Goal: Task Accomplishment & Management: Use online tool/utility

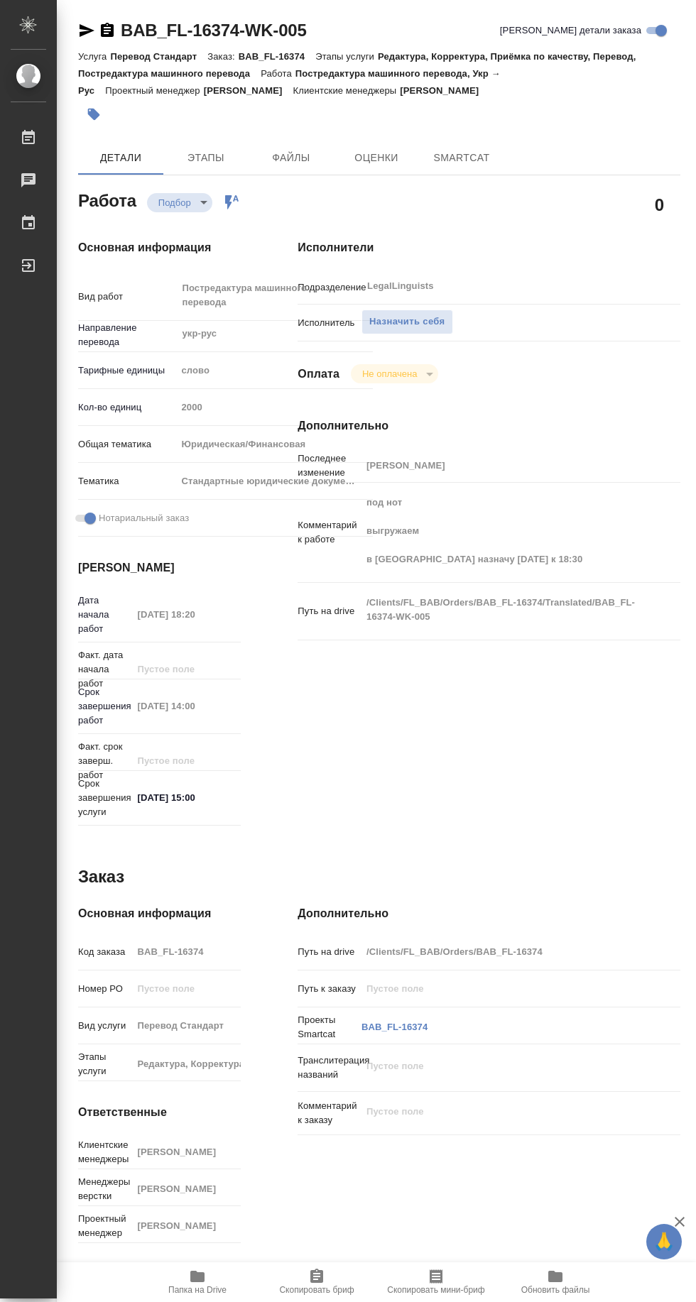
type textarea "x"
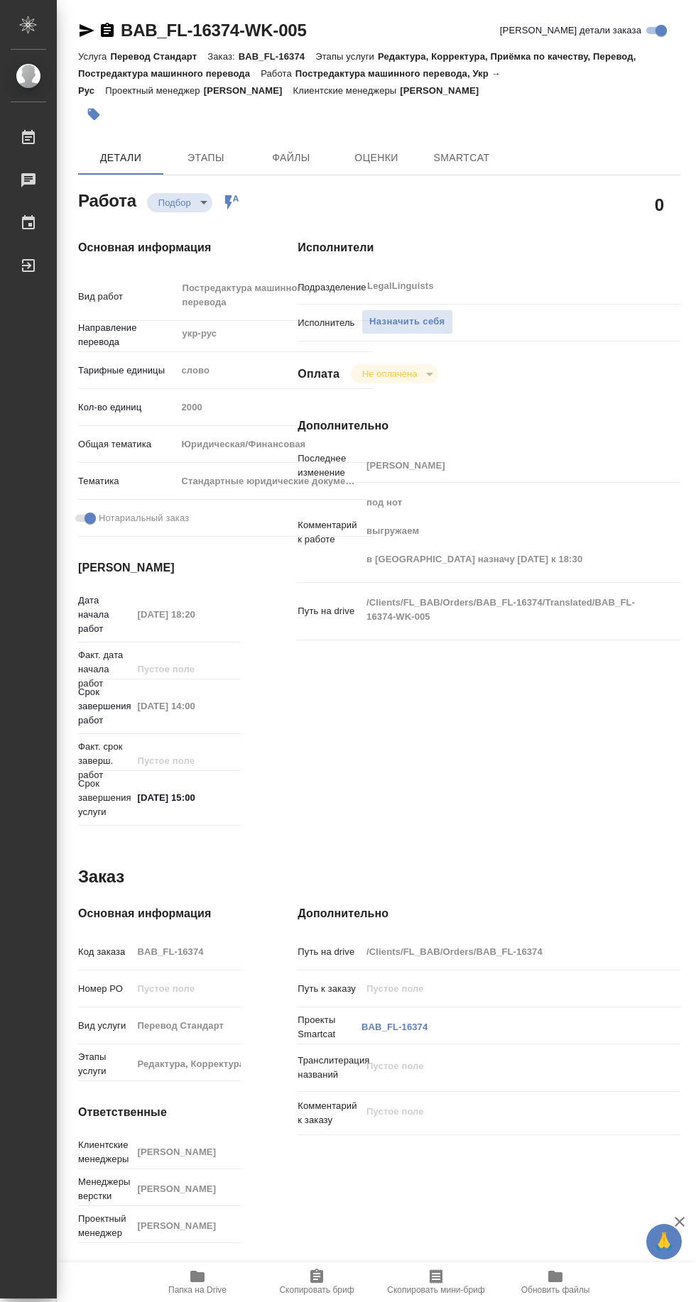
type textarea "x"
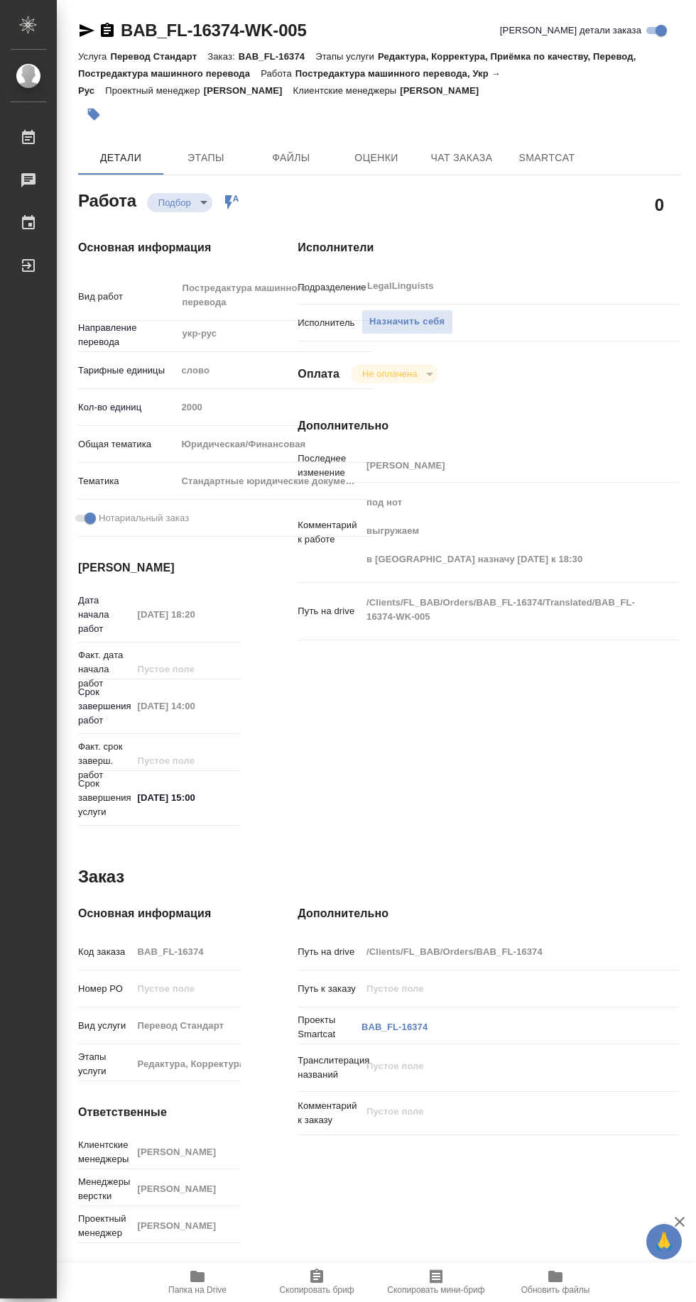
type textarea "x"
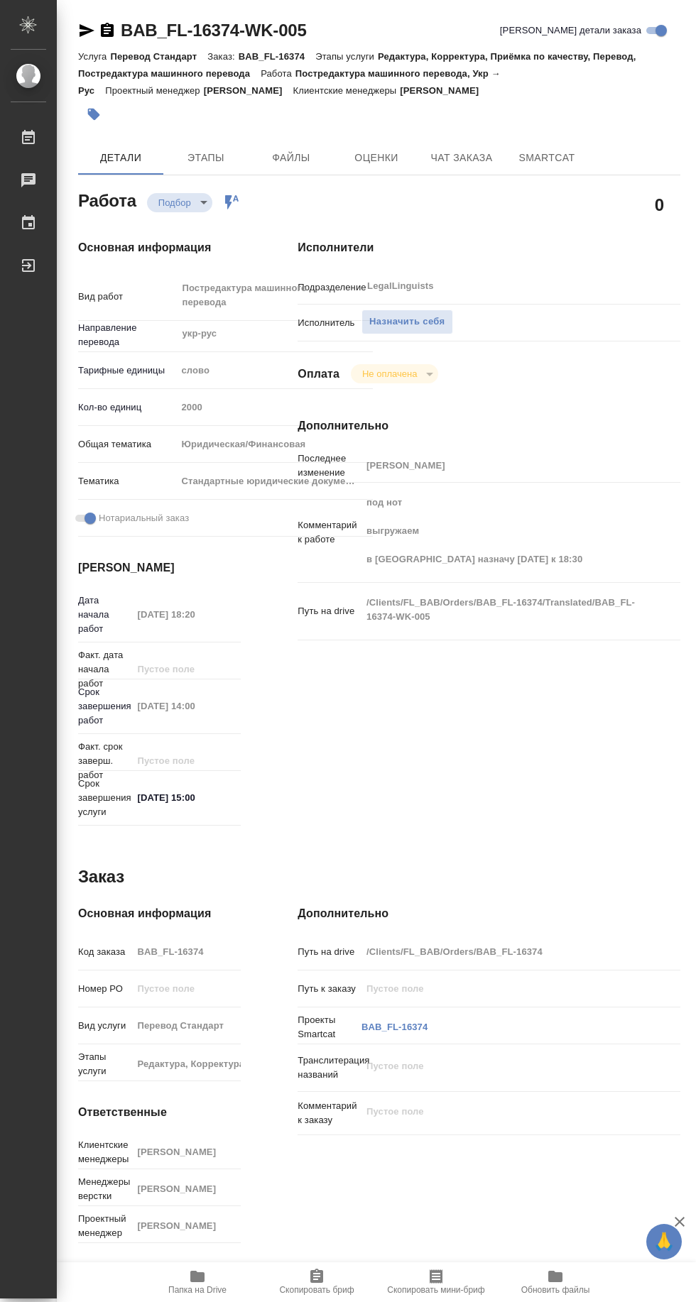
type textarea "x"
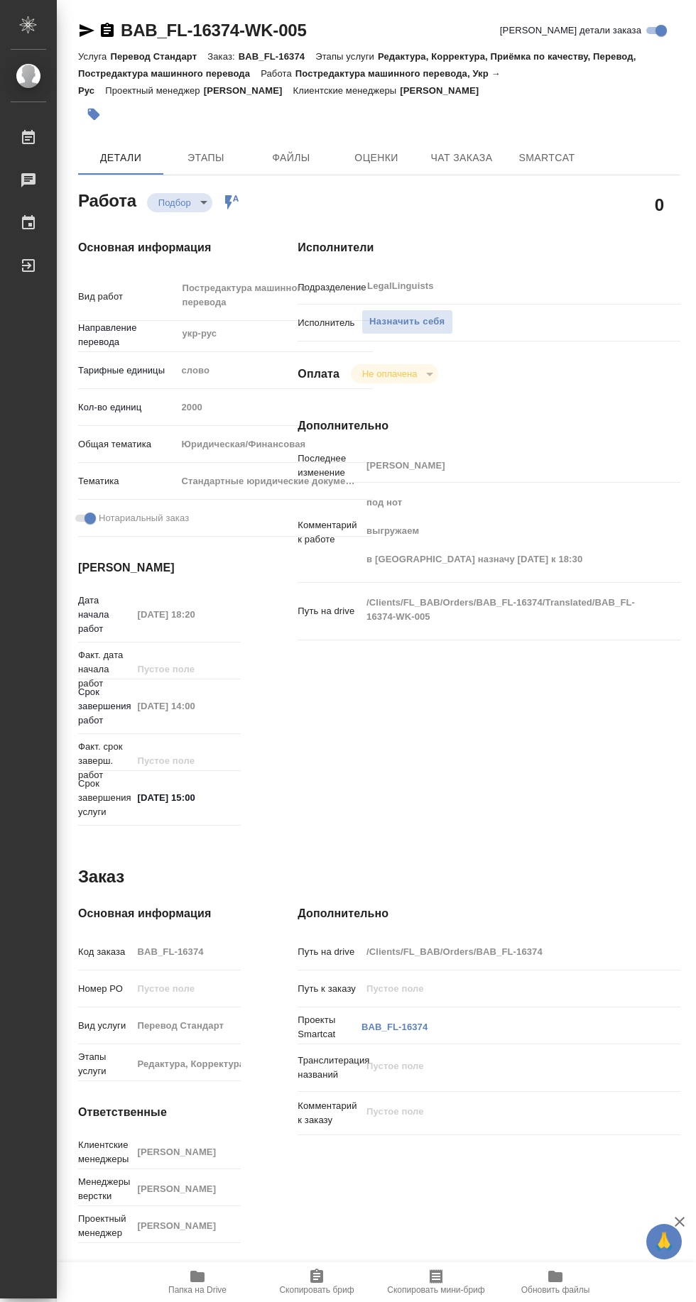
type textarea "x"
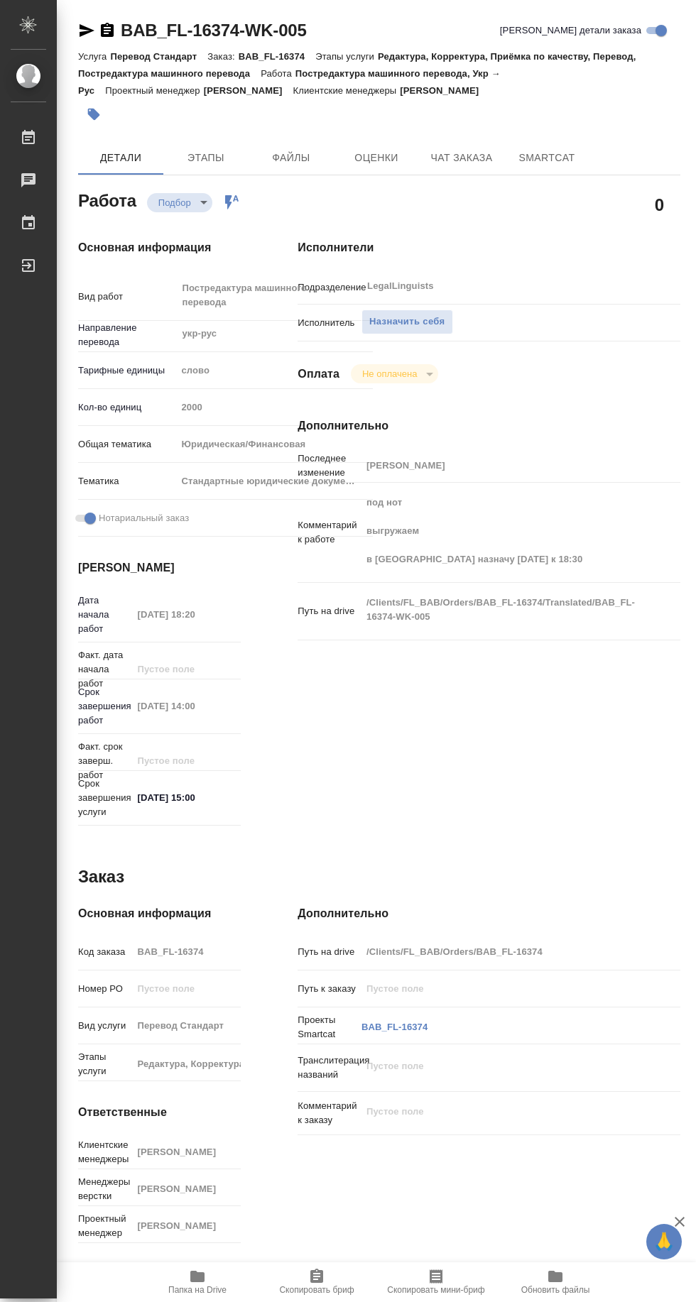
type textarea "x"
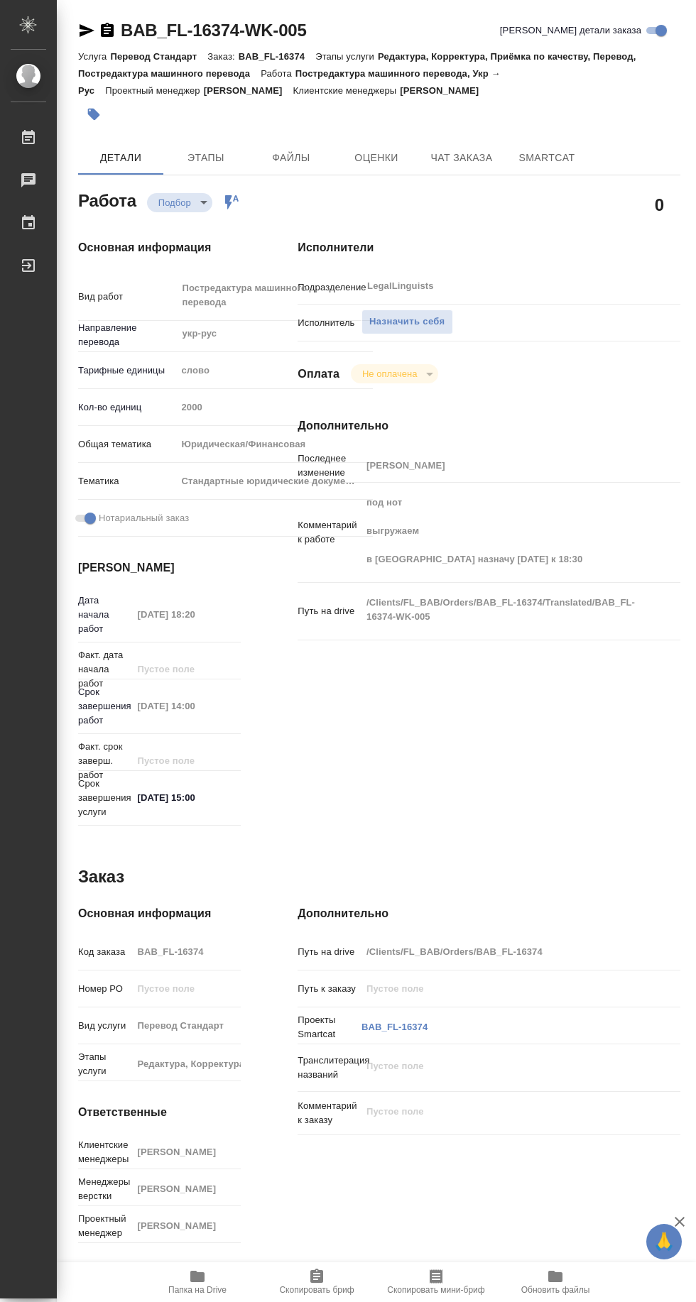
click at [205, 1295] on span "Папка на Drive" at bounding box center [197, 1290] width 58 height 10
